Goal: Book appointment/travel/reservation

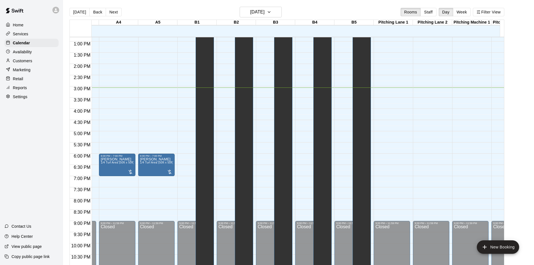
scroll to position [0, 255]
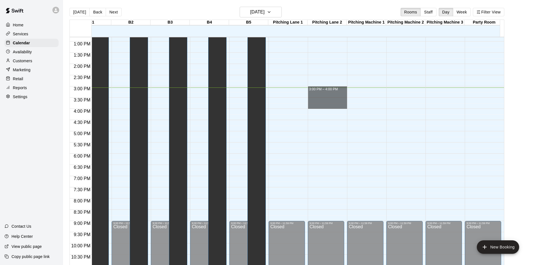
drag, startPoint x: 321, startPoint y: 89, endPoint x: 321, endPoint y: 108, distance: 18.5
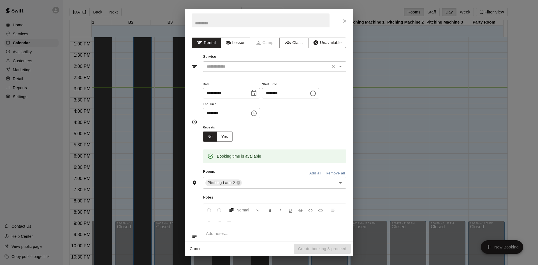
click at [227, 67] on input "text" at bounding box center [267, 66] width 124 height 7
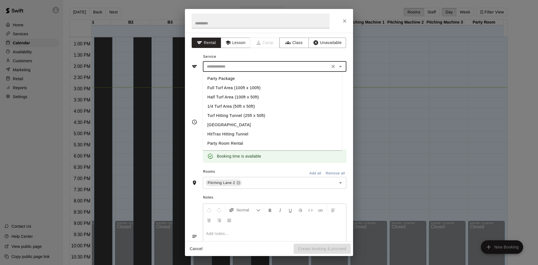
click at [230, 126] on li "[GEOGRAPHIC_DATA]" at bounding box center [272, 124] width 139 height 9
type input "**********"
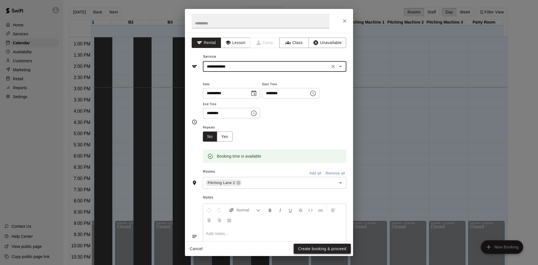
click at [314, 249] on button "Create booking & proceed" at bounding box center [322, 248] width 57 height 10
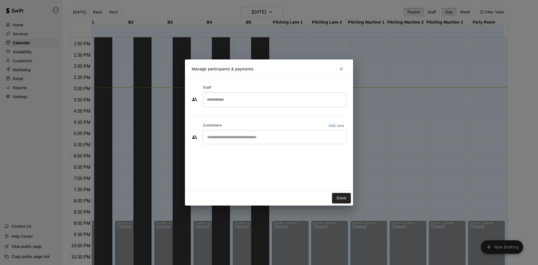
click at [267, 141] on div "​" at bounding box center [274, 137] width 143 height 14
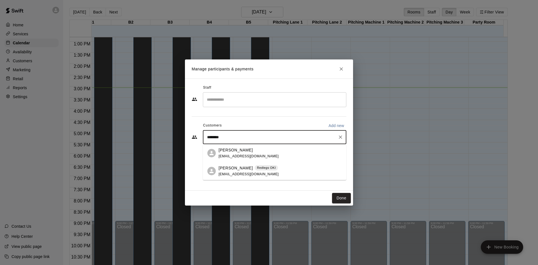
type input "*********"
click at [251, 150] on div "[PERSON_NAME] Redlegs OKI" at bounding box center [249, 150] width 60 height 6
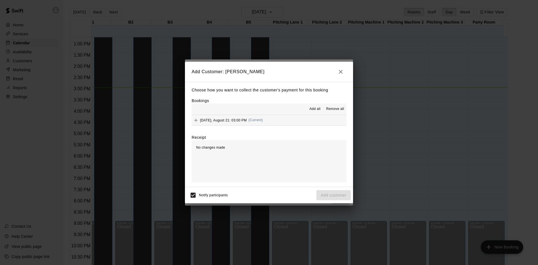
click at [273, 120] on button "[DATE], August 21: 03:00 PM (Current)" at bounding box center [269, 120] width 155 height 10
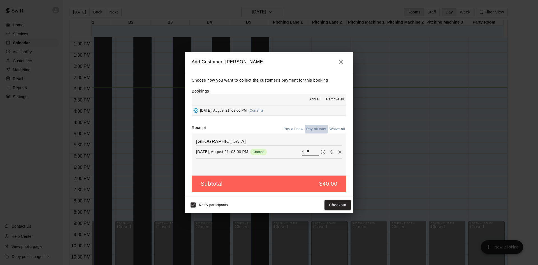
click at [318, 129] on button "Pay all later" at bounding box center [316, 129] width 23 height 9
click at [299, 130] on button "Pay all now" at bounding box center [293, 129] width 23 height 9
click at [334, 203] on button "Checkout" at bounding box center [337, 205] width 26 height 10
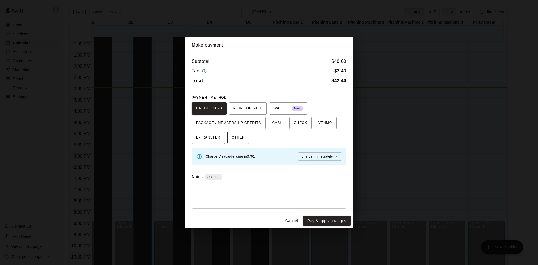
click at [233, 134] on span "OTHER" at bounding box center [238, 137] width 13 height 9
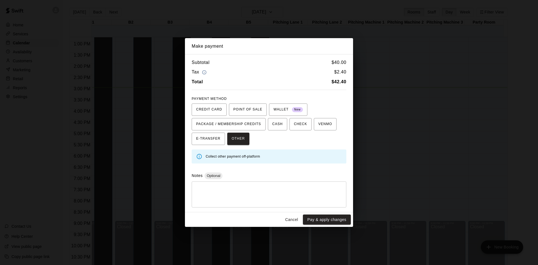
click at [234, 193] on textarea at bounding box center [269, 194] width 147 height 17
click at [275, 139] on div "CREDIT CARD POINT OF SALE WALLET New PACKAGE / MEMBERSHIP CREDITS CASH CHECK VE…" at bounding box center [269, 123] width 155 height 41
drag, startPoint x: 275, startPoint y: 139, endPoint x: 289, endPoint y: 225, distance: 86.8
click at [289, 225] on div "Make payment Subtotal $ 40.00 Tax $ 2.40 Total $ 42.40 PAYMENT METHOD CREDIT CA…" at bounding box center [269, 132] width 168 height 189
click at [290, 218] on button "Cancel" at bounding box center [292, 219] width 18 height 10
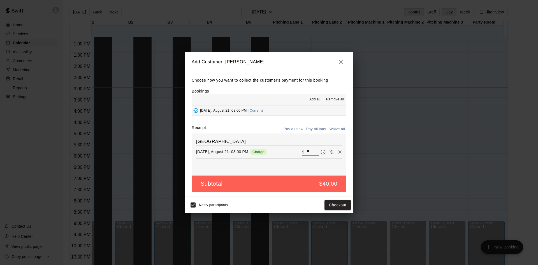
click at [307, 150] on input "**" at bounding box center [313, 151] width 12 height 7
type input "**"
click at [332, 205] on button "Checkout" at bounding box center [337, 205] width 26 height 10
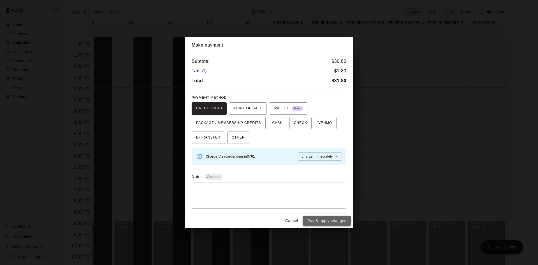
click at [317, 218] on button "Pay & apply changes" at bounding box center [327, 220] width 48 height 10
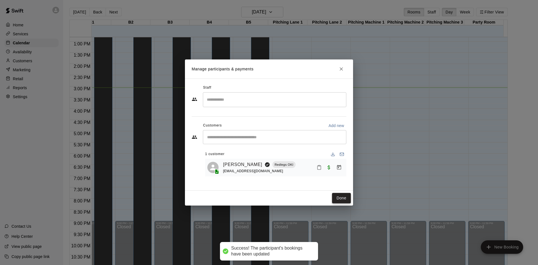
click at [342, 196] on button "Done" at bounding box center [341, 198] width 19 height 10
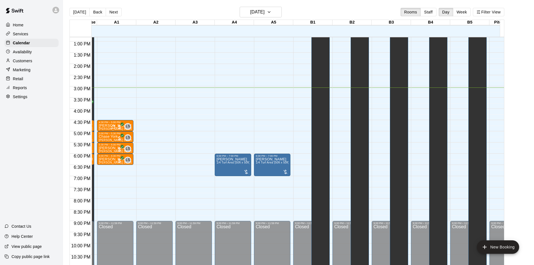
scroll to position [0, 0]
